Goal: Task Accomplishment & Management: Manage account settings

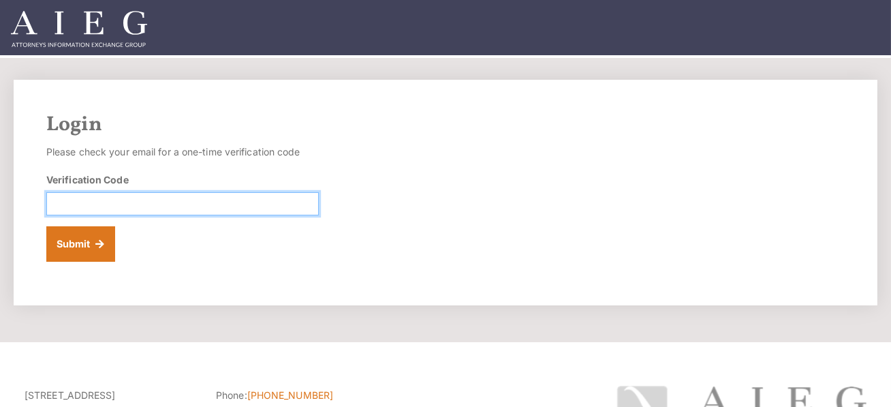
click at [258, 215] on input "Verification Code" at bounding box center [182, 203] width 273 height 23
paste input "292815"
type input "292815"
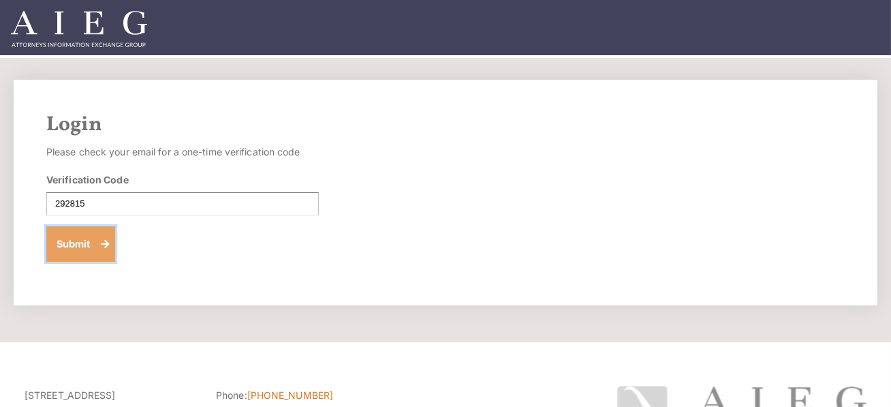
click at [89, 262] on button "Submit" at bounding box center [80, 243] width 69 height 35
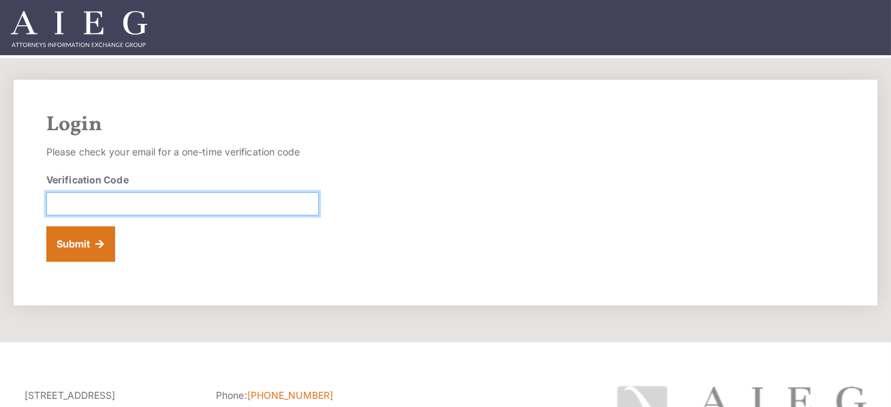
drag, startPoint x: 143, startPoint y: 221, endPoint x: 140, endPoint y: 244, distance: 23.4
click at [143, 215] on input "Verification Code" at bounding box center [182, 203] width 273 height 23
type input "428318"
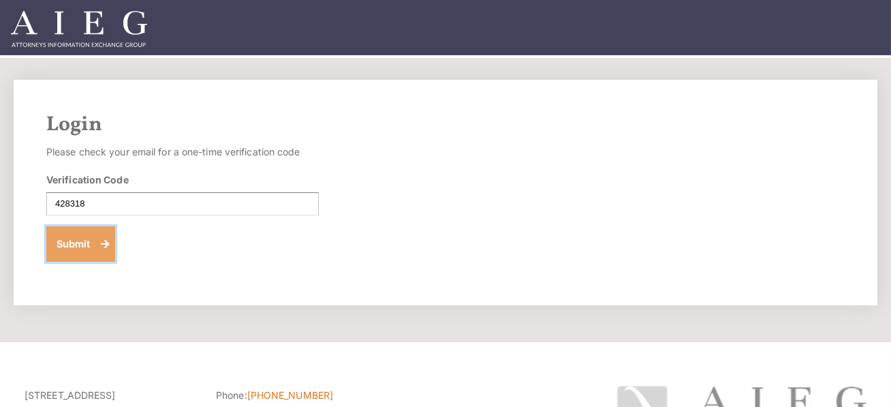
click at [96, 262] on button "Submit" at bounding box center [80, 243] width 69 height 35
